Goal: Navigation & Orientation: Find specific page/section

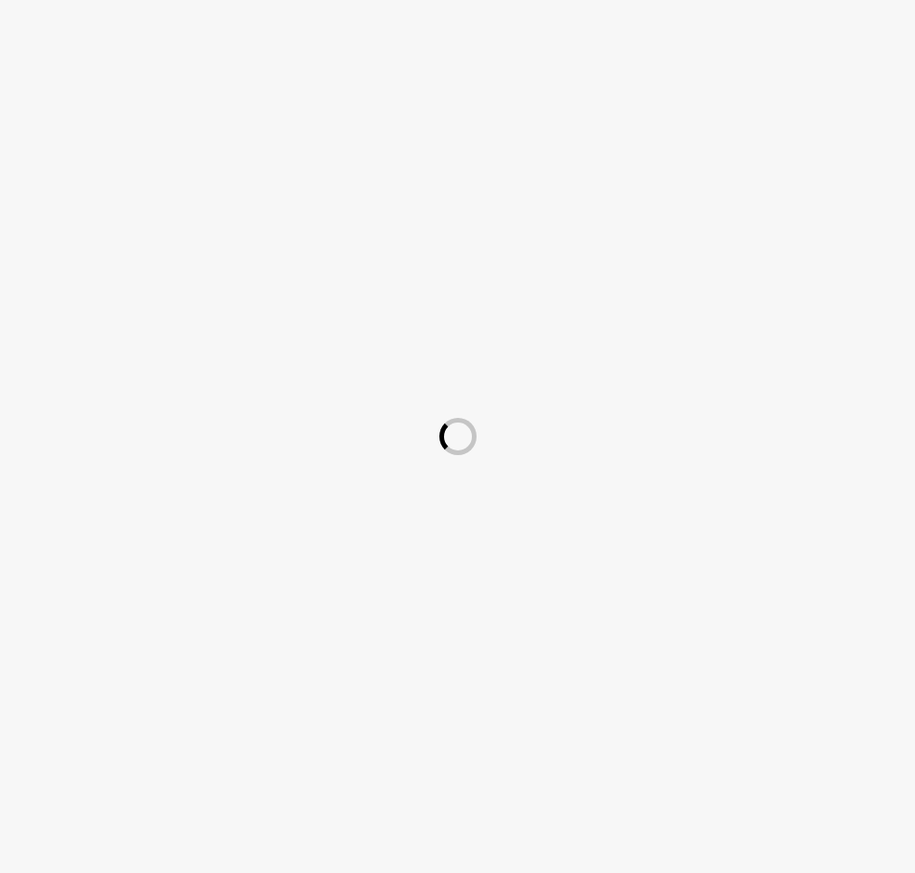
click at [694, 752] on div at bounding box center [457, 436] width 915 height 873
